Goal: Complete application form

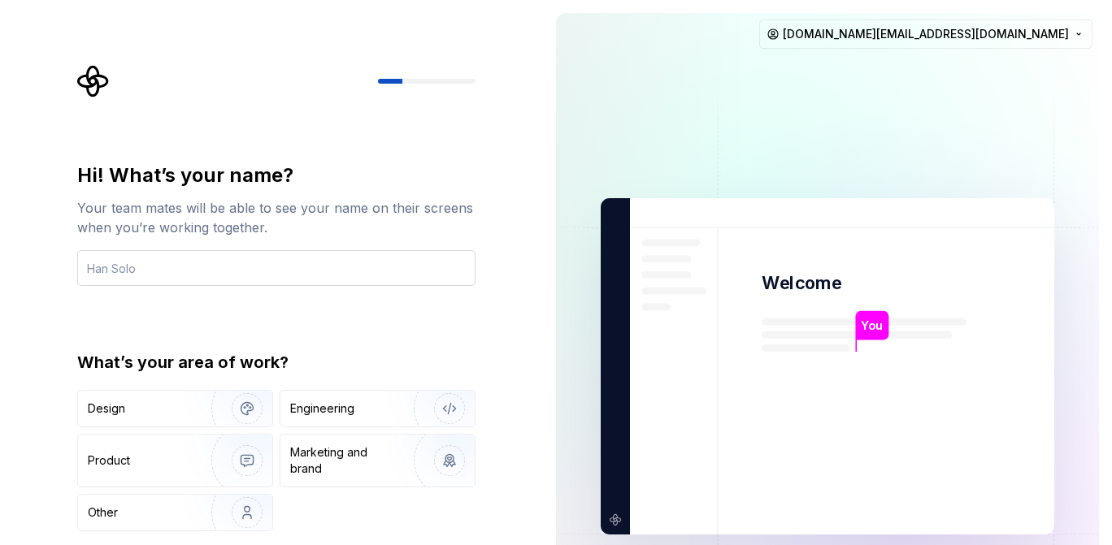
click at [151, 267] on input "text" at bounding box center [276, 268] width 398 height 36
type input "Y"
click at [364, 414] on div "Engineering" at bounding box center [354, 409] width 129 height 16
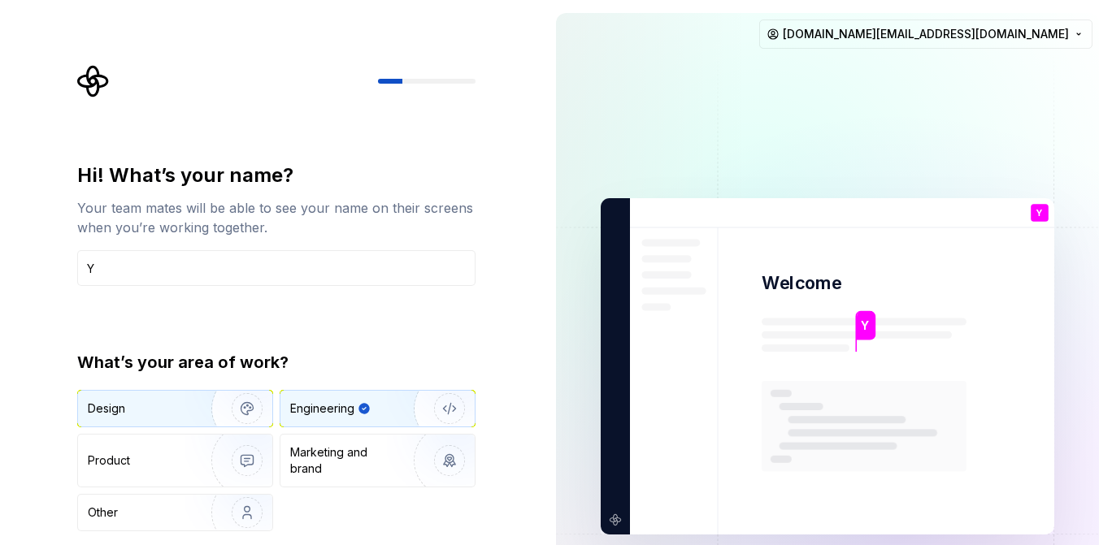
click at [221, 410] on img "button" at bounding box center [237, 408] width 104 height 109
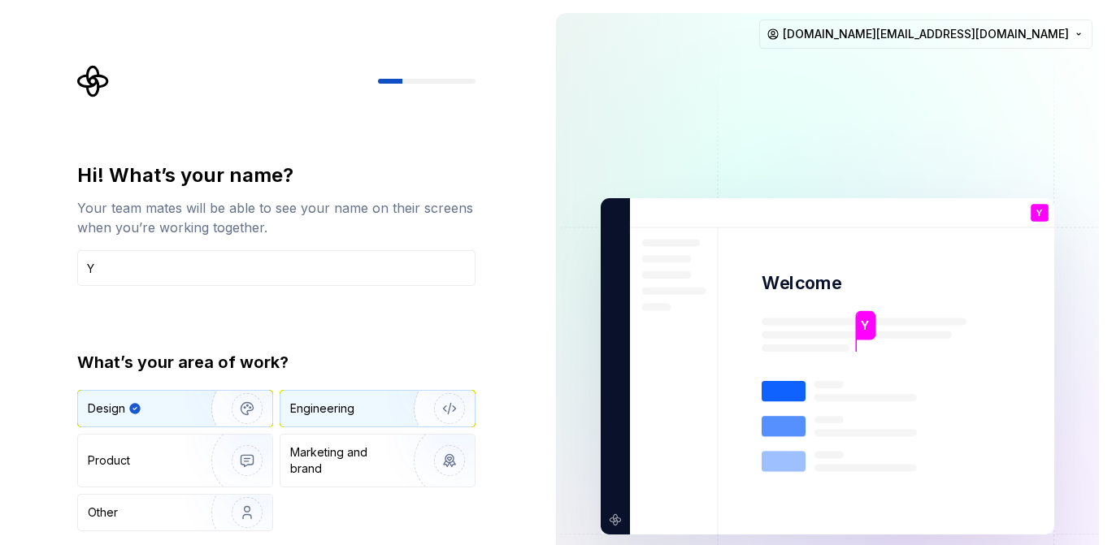
click at [364, 415] on div "Engineering" at bounding box center [354, 409] width 129 height 16
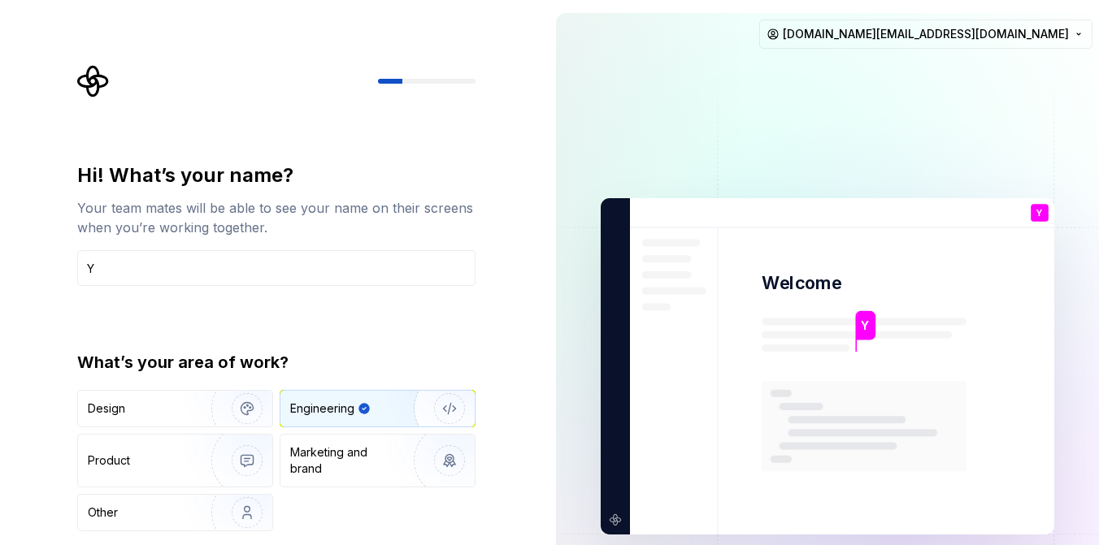
click at [523, 467] on div "Hi! What’s your name? Your team mates will be able to see your name on their sc…" at bounding box center [271, 366] width 543 height 733
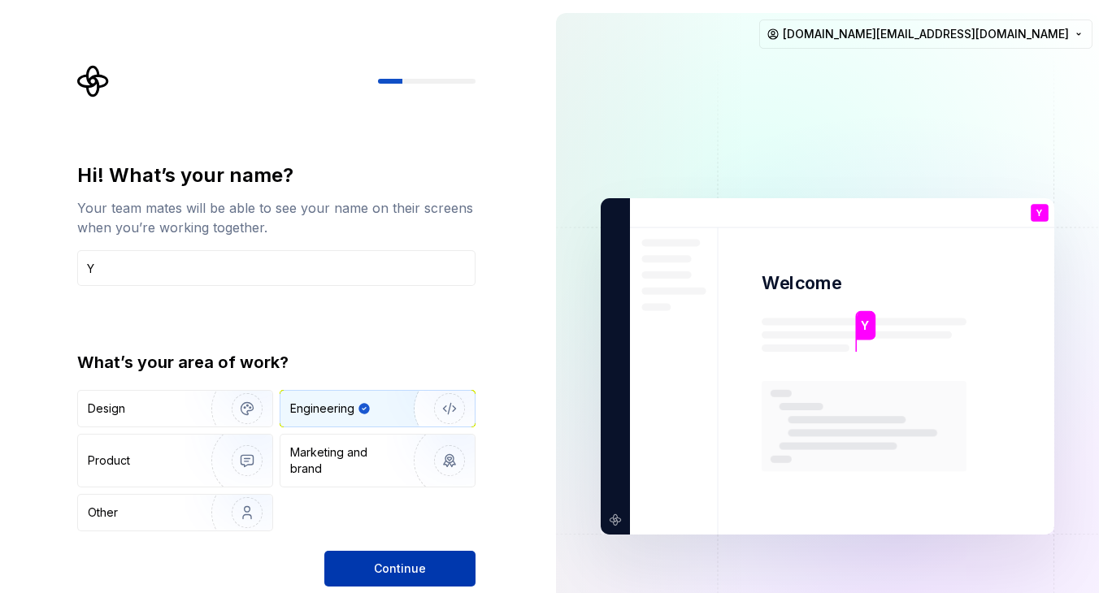
click at [432, 545] on button "Continue" at bounding box center [399, 569] width 151 height 36
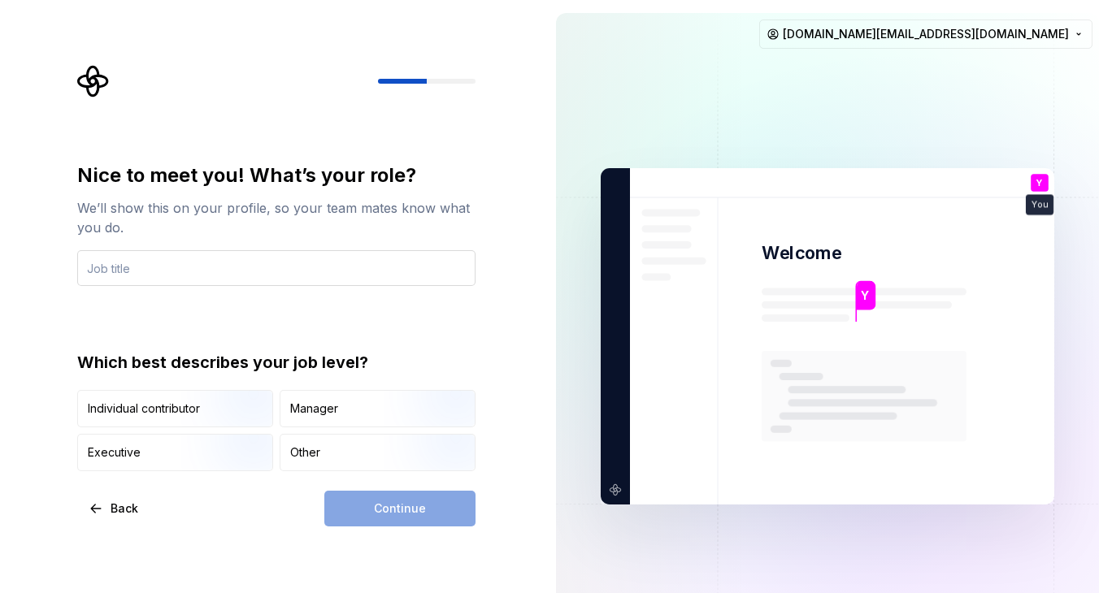
click at [141, 266] on input "text" at bounding box center [276, 268] width 398 height 36
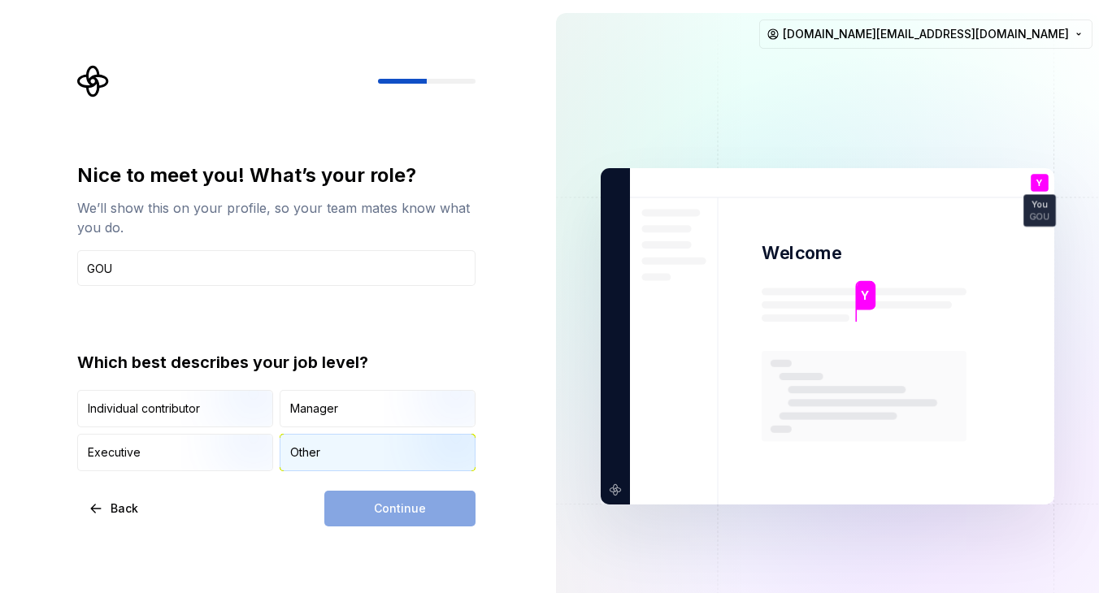
type input "GOU"
click at [333, 451] on div "Other" at bounding box center [377, 453] width 194 height 36
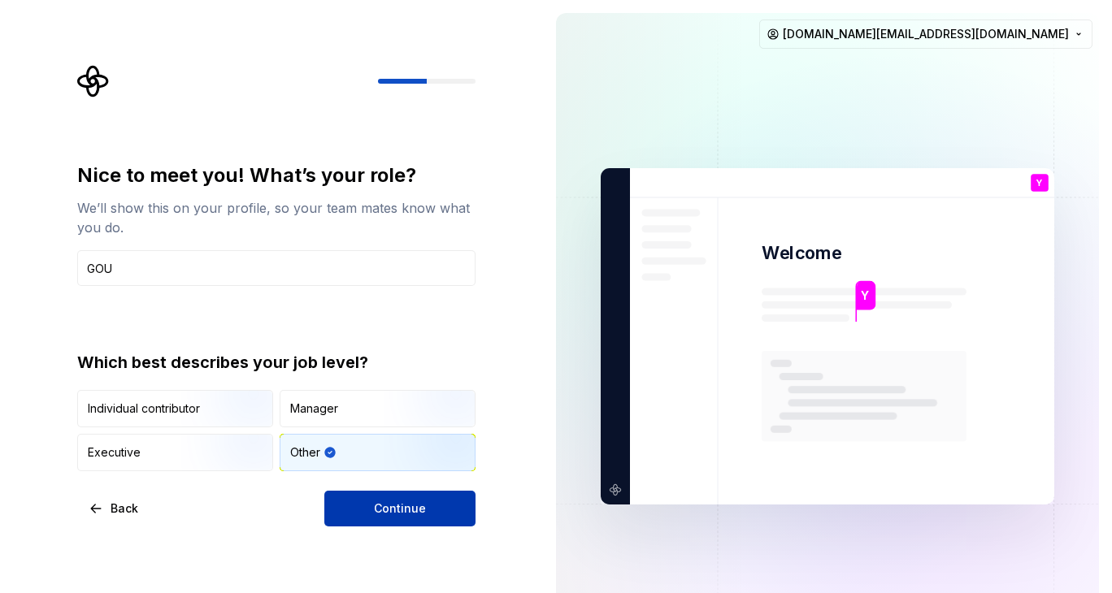
click at [401, 506] on span "Continue" at bounding box center [400, 509] width 52 height 16
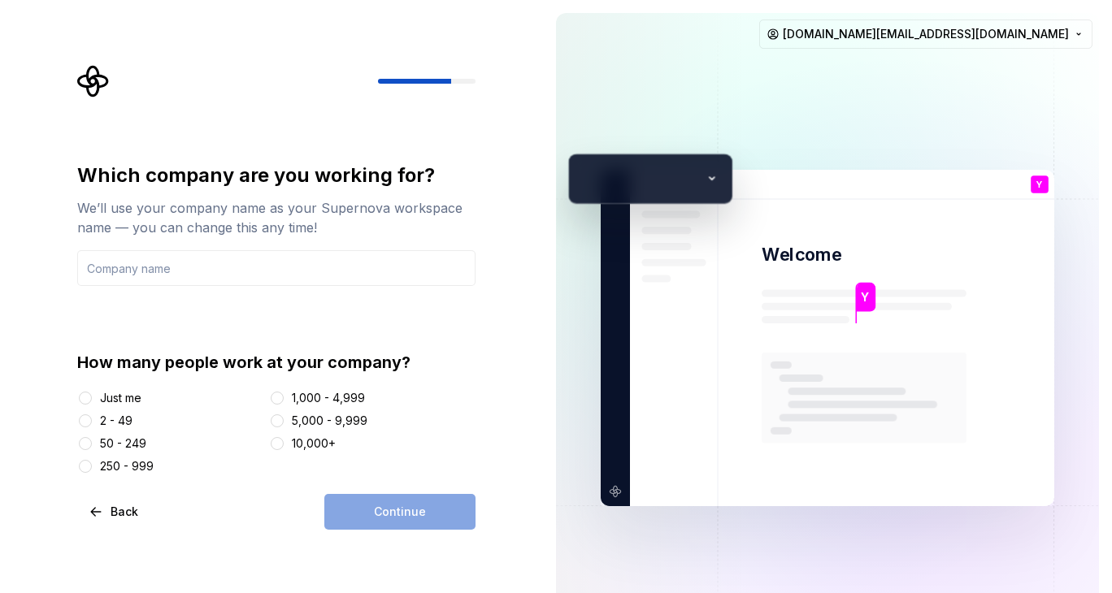
click at [93, 401] on div at bounding box center [85, 398] width 16 height 16
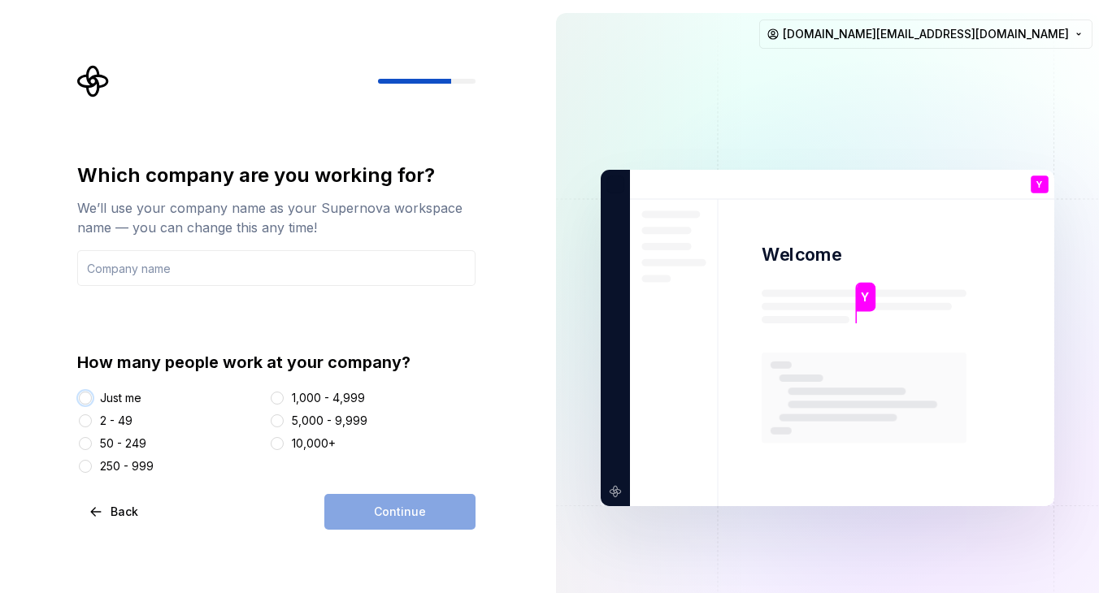
click at [85, 398] on button "Just me" at bounding box center [85, 398] width 13 height 13
click at [142, 265] on input "text" at bounding box center [276, 268] width 398 height 36
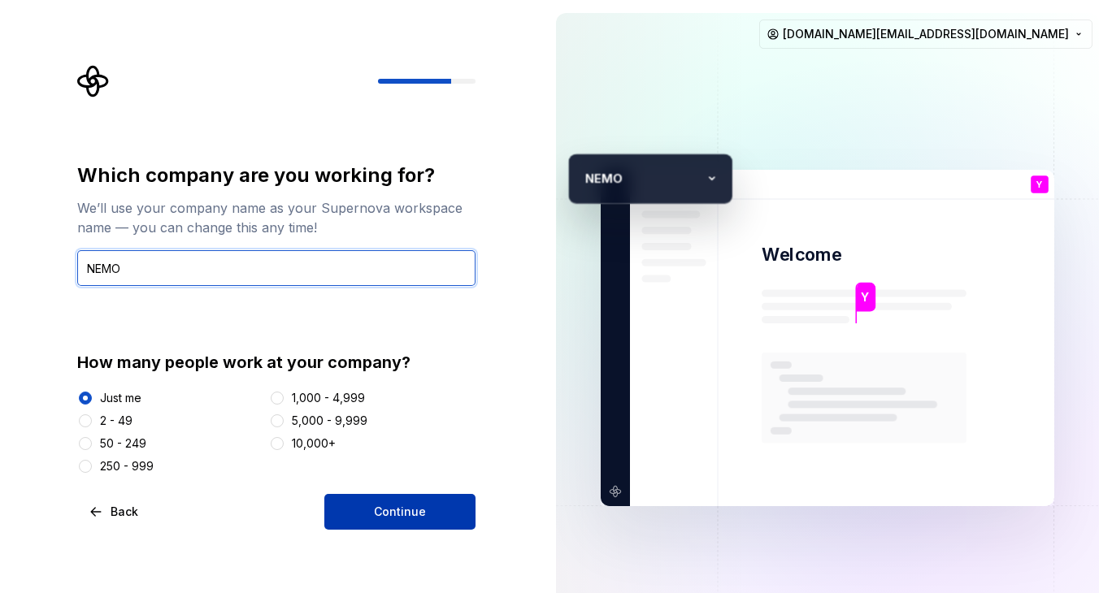
type input "NEMO"
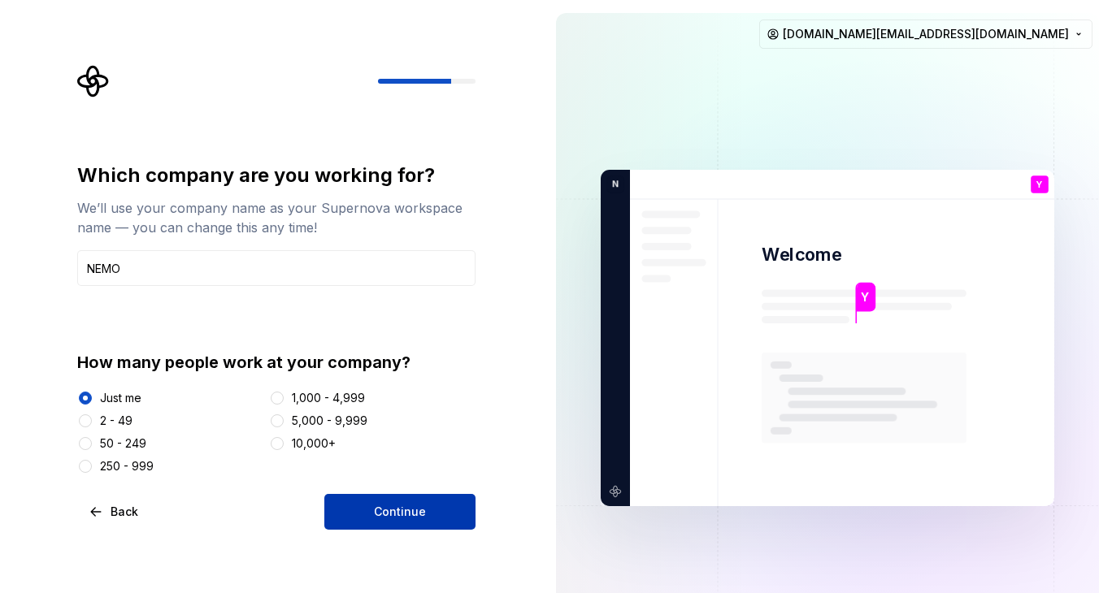
click at [402, 525] on button "Continue" at bounding box center [399, 512] width 151 height 36
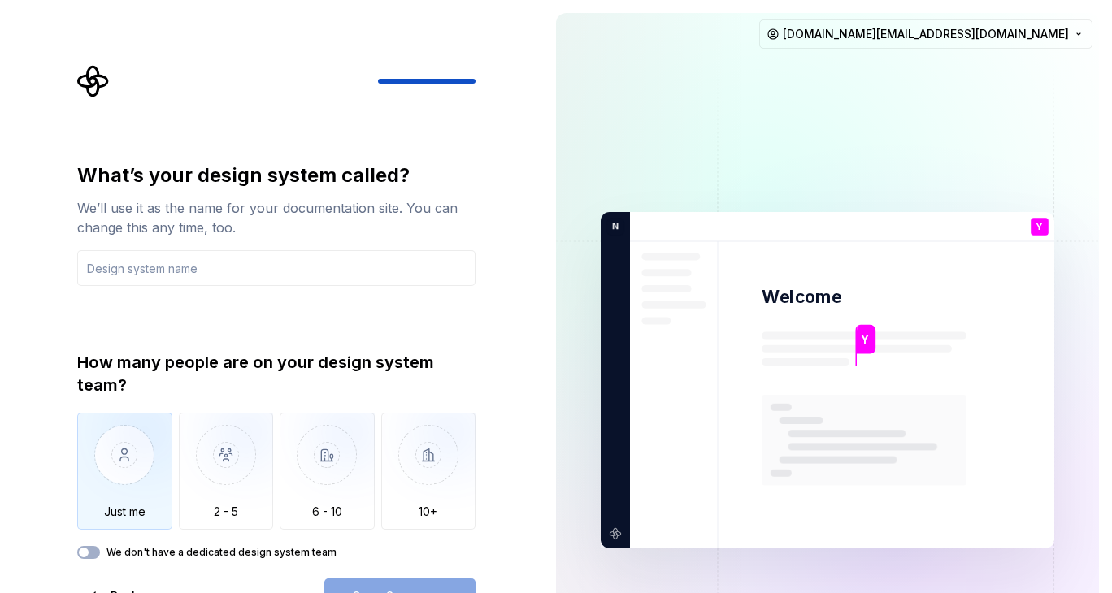
click at [126, 465] on img "button" at bounding box center [124, 467] width 95 height 109
click at [151, 276] on input "text" at bounding box center [276, 268] width 398 height 36
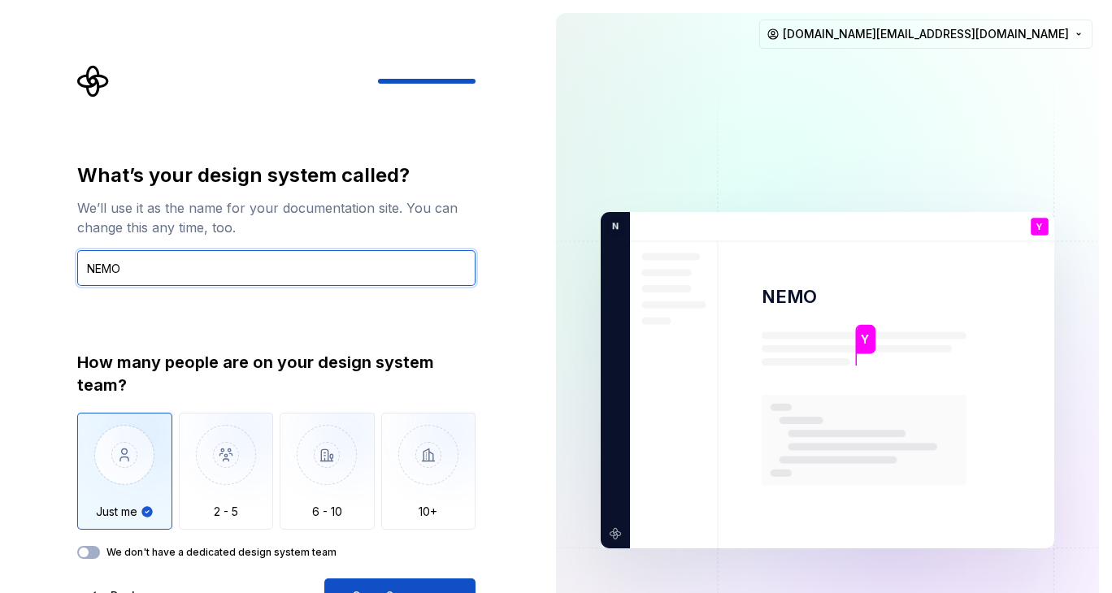
type input "NEMO"
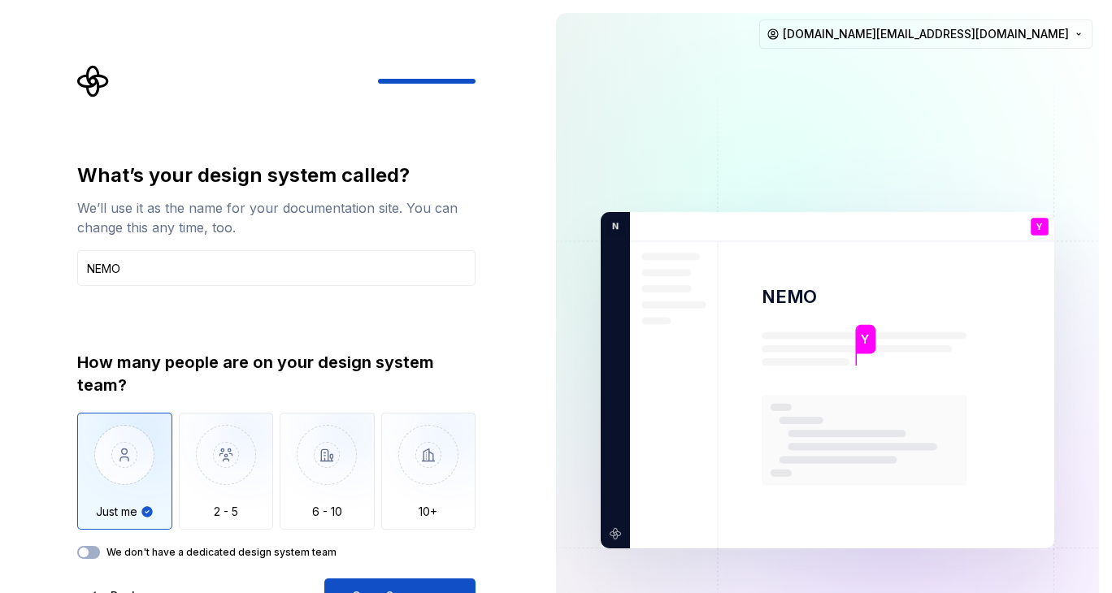
click at [223, 545] on label "We don't have a dedicated design system team" at bounding box center [221, 552] width 230 height 13
click at [100, 545] on button "We don't have a dedicated design system team" at bounding box center [88, 552] width 23 height 13
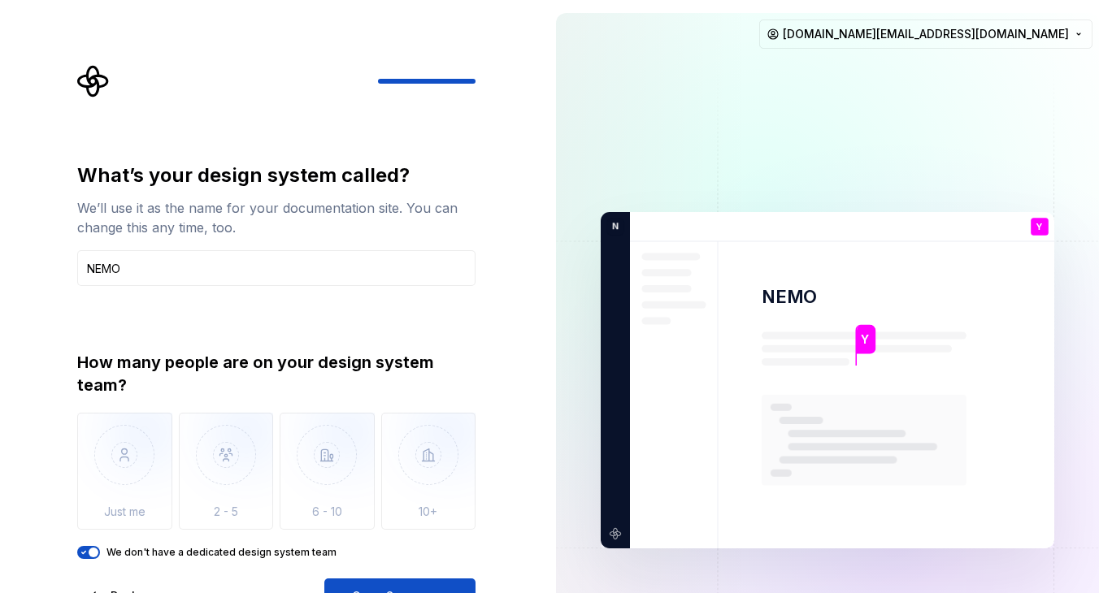
click at [522, 493] on div "What’s your design system called? We’ll use it as the name for your documentati…" at bounding box center [271, 380] width 543 height 761
click at [408, 545] on button "Open Supernova" at bounding box center [399, 597] width 151 height 36
